Goal: Information Seeking & Learning: Learn about a topic

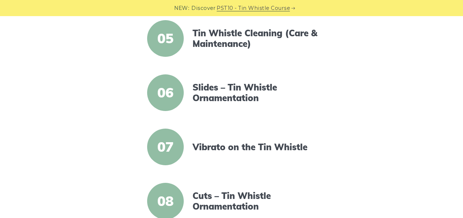
scroll to position [407, 0]
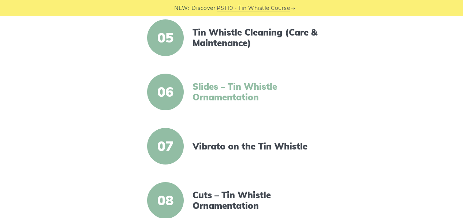
click at [222, 85] on link "Slides – Tin Whistle Ornamentation" at bounding box center [256, 91] width 126 height 21
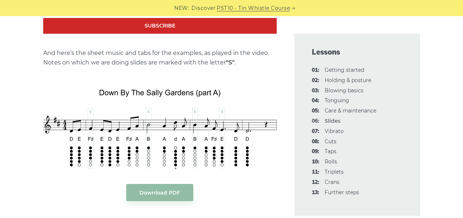
scroll to position [815, 0]
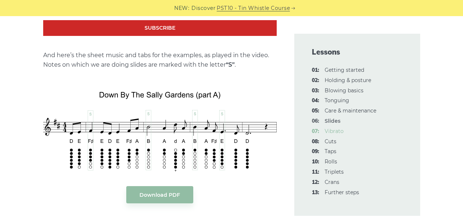
click at [333, 130] on link "07: Vibrato" at bounding box center [334, 131] width 19 height 7
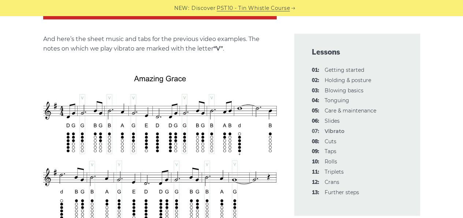
scroll to position [1420, 0]
click at [330, 141] on link "08: Cuts" at bounding box center [331, 141] width 12 height 7
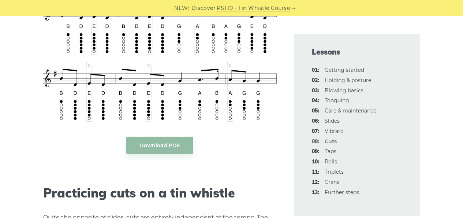
scroll to position [1724, 0]
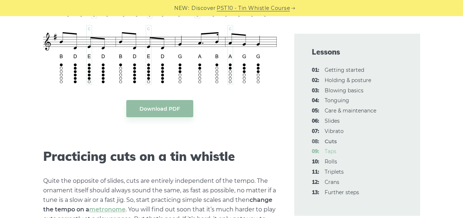
click at [328, 150] on link "09: Taps" at bounding box center [331, 151] width 12 height 7
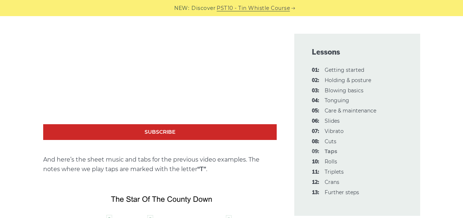
scroll to position [1163, 0]
